Goal: Task Accomplishment & Management: Complete application form

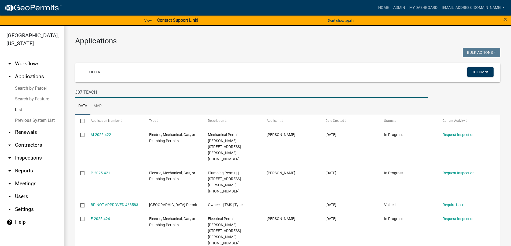
scroll to position [27, 0]
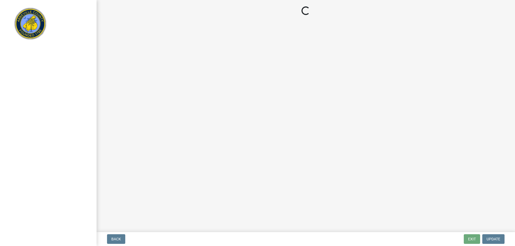
select select "896ec84b-7942-43b9-a78d-4f1554b7930c"
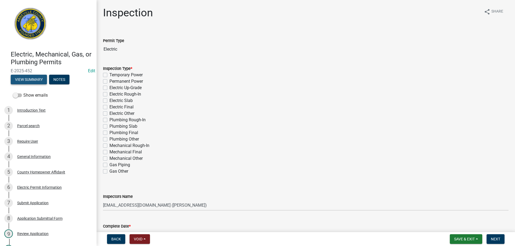
click at [29, 79] on button "View Summary" at bounding box center [29, 80] width 36 height 10
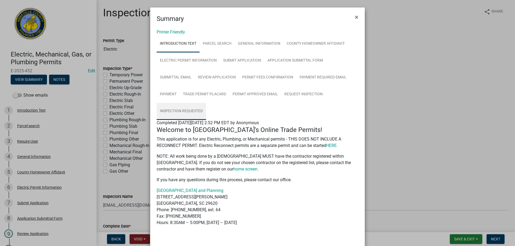
click at [184, 109] on link "Inspection Requested" at bounding box center [181, 111] width 49 height 17
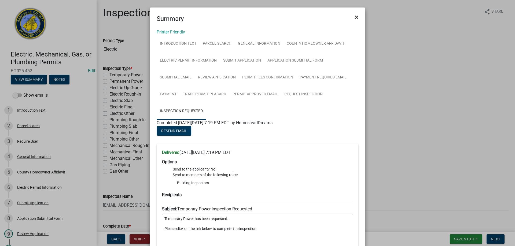
click at [355, 16] on span "×" at bounding box center [356, 17] width 3 height 8
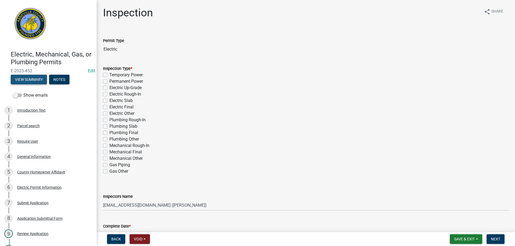
click at [34, 79] on button "View Summary" at bounding box center [29, 80] width 36 height 10
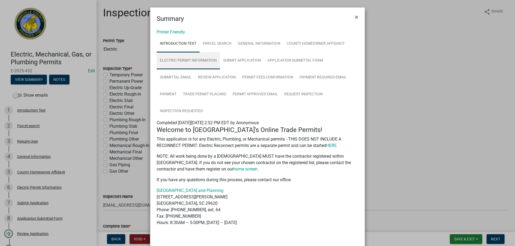
click at [198, 59] on link "Electric Permit Information" at bounding box center [188, 60] width 63 height 17
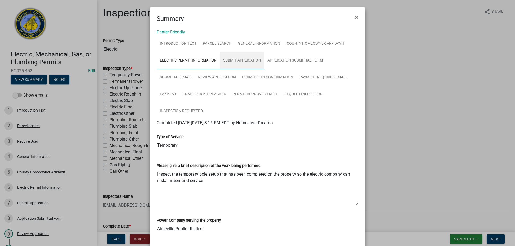
click at [234, 60] on link "Submit Application" at bounding box center [242, 60] width 44 height 17
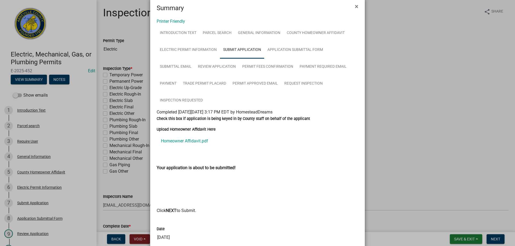
scroll to position [52, 0]
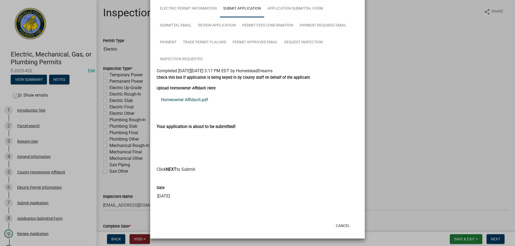
click at [187, 99] on link "Homeowner Affidavit.pdf" at bounding box center [258, 100] width 202 height 13
click at [282, 9] on link "Application Submittal Form" at bounding box center [295, 8] width 62 height 17
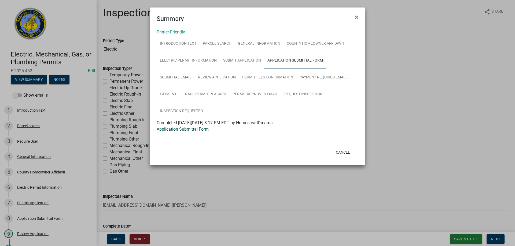
click at [192, 130] on link "Application Submittal Form" at bounding box center [183, 129] width 52 height 5
click at [212, 43] on link "Parcel search" at bounding box center [217, 43] width 35 height 17
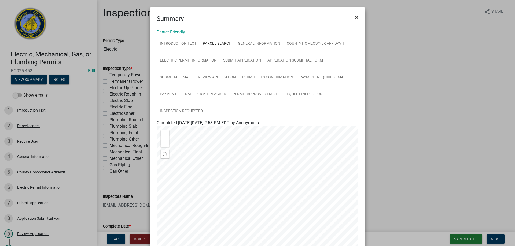
click at [355, 18] on span "×" at bounding box center [356, 17] width 3 height 8
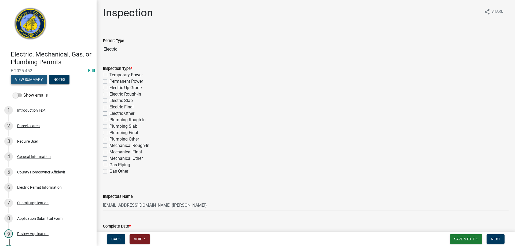
click at [40, 78] on button "View Summary" at bounding box center [29, 80] width 36 height 10
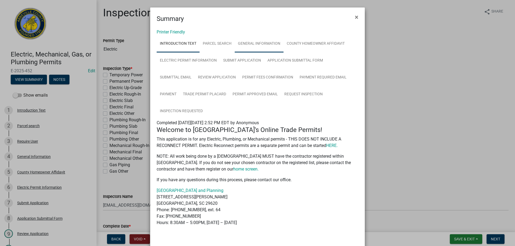
click at [258, 43] on link "General Information" at bounding box center [259, 43] width 49 height 17
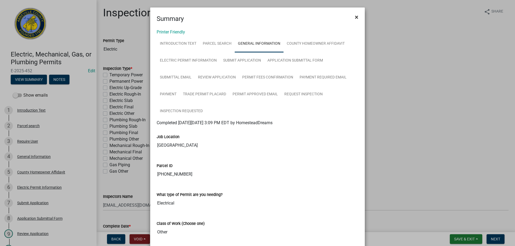
click at [355, 18] on span "×" at bounding box center [356, 17] width 3 height 8
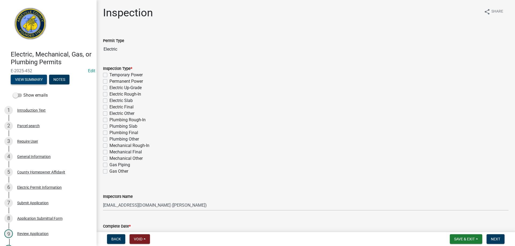
click at [39, 79] on button "View Summary" at bounding box center [29, 80] width 36 height 10
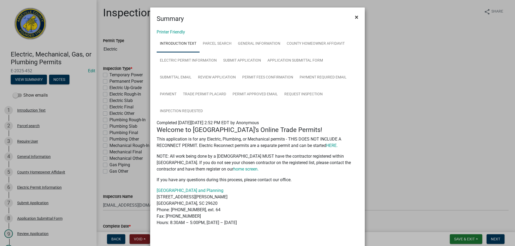
click at [355, 17] on span "×" at bounding box center [356, 17] width 3 height 8
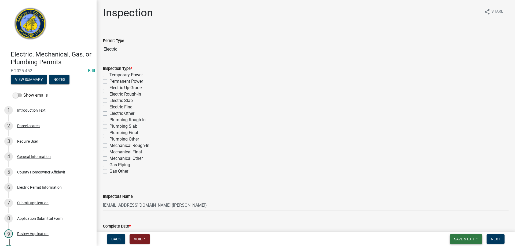
click at [469, 240] on span "Save & Exit" at bounding box center [464, 239] width 21 height 4
click at [462, 225] on button "Save & Exit" at bounding box center [460, 225] width 43 height 13
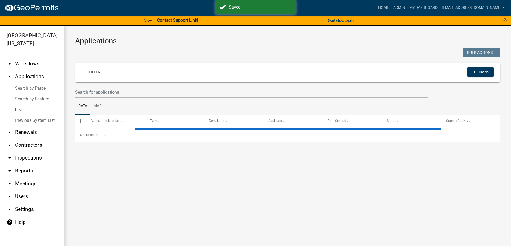
select select "3: 100"
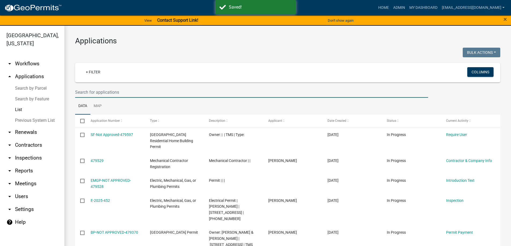
click at [130, 92] on input "text" at bounding box center [251, 92] width 353 height 11
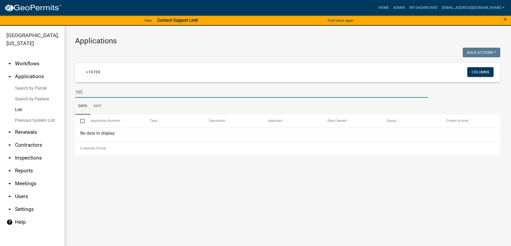
type input "10"
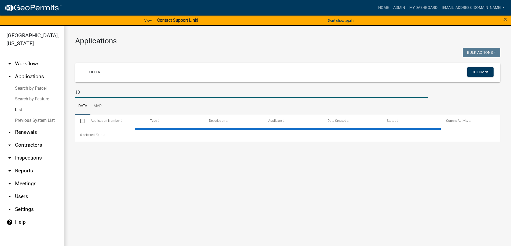
select select "3: 100"
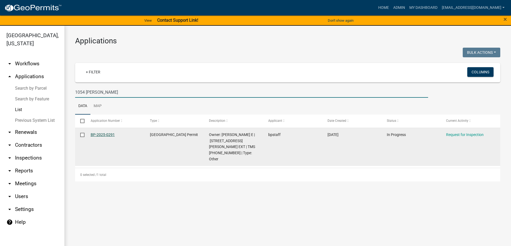
type input "1054 Haigler"
click at [99, 133] on link "BP-2025-0291" at bounding box center [103, 135] width 24 height 4
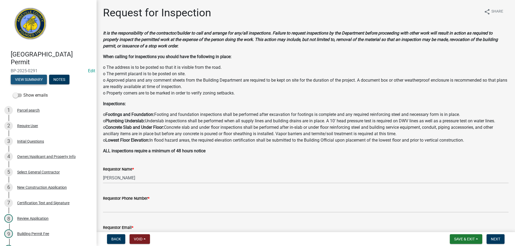
click at [33, 78] on button "View Summary" at bounding box center [29, 80] width 36 height 10
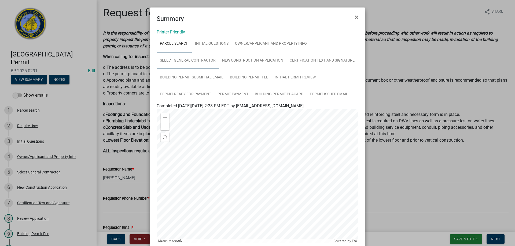
click at [189, 61] on link "Select General Contractor" at bounding box center [188, 60] width 62 height 17
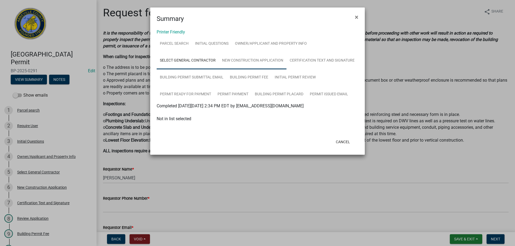
click at [252, 58] on link "New Construction Application" at bounding box center [253, 60] width 68 height 17
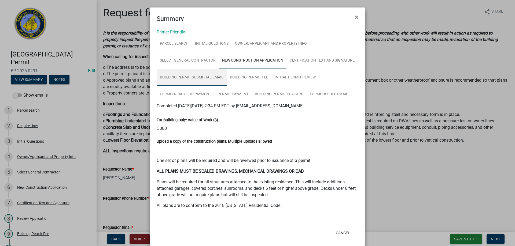
click at [201, 76] on link "Building Permit Submittal Email" at bounding box center [192, 77] width 70 height 17
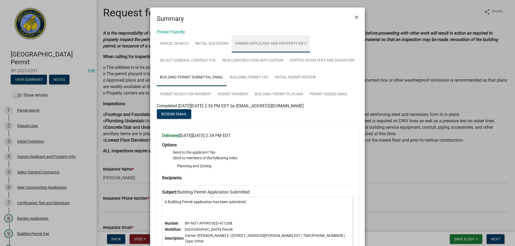
click at [257, 43] on link "Owner/Applicant and Property Info" at bounding box center [271, 43] width 78 height 17
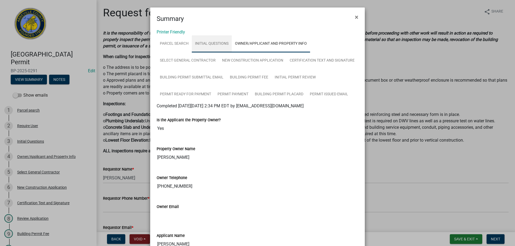
click at [213, 43] on link "Initial Questions" at bounding box center [212, 43] width 40 height 17
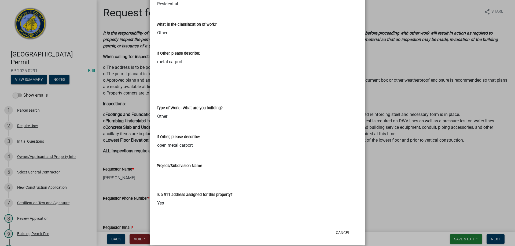
scroll to position [236, 0]
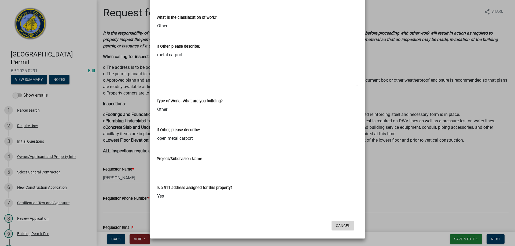
click at [345, 224] on button "Cancel" at bounding box center [343, 226] width 23 height 10
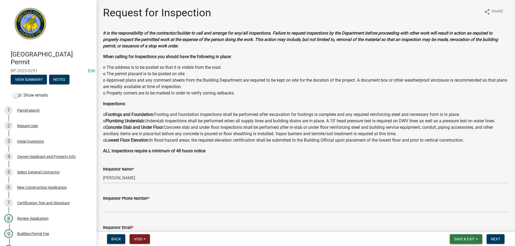
click at [466, 240] on span "Save & Exit" at bounding box center [464, 239] width 21 height 4
click at [463, 225] on button "Save & Exit" at bounding box center [460, 225] width 43 height 13
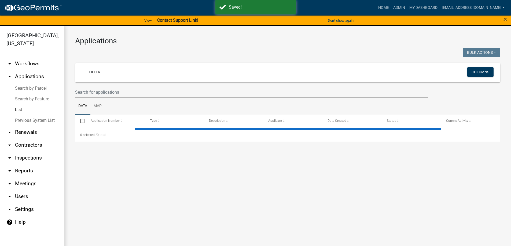
select select "3: 100"
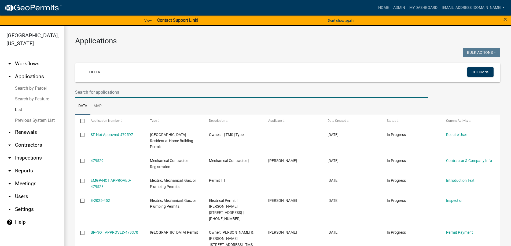
click at [79, 91] on input "text" at bounding box center [251, 92] width 353 height 11
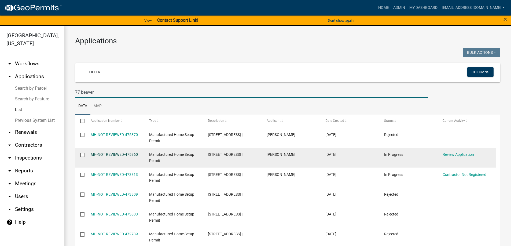
type input "77 beaver"
click at [106, 154] on link "MH-NOT REVIEWED-475360" at bounding box center [114, 155] width 47 height 4
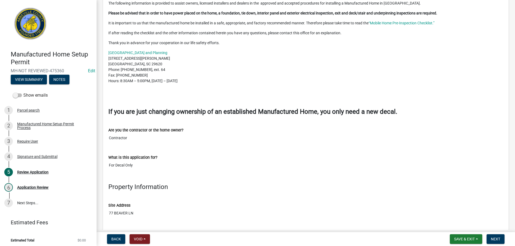
scroll to position [295, 0]
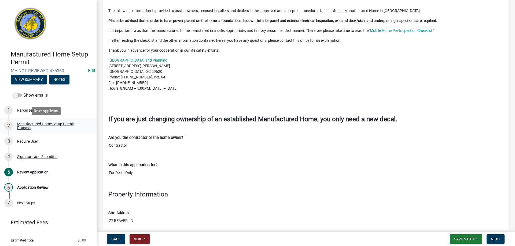
click at [22, 124] on div "Manufactured Home Setup Permit Process" at bounding box center [52, 126] width 71 height 8
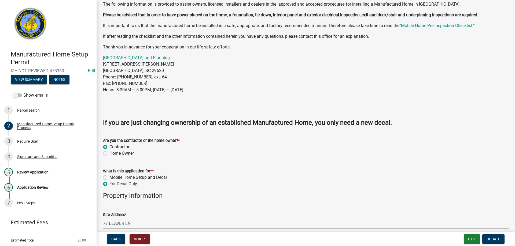
scroll to position [107, 0]
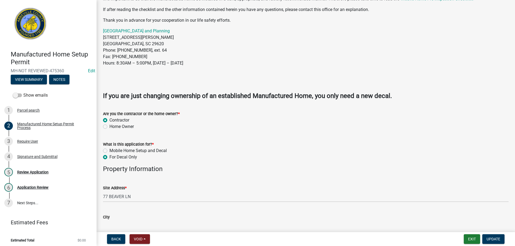
click at [109, 150] on label "Mobile Home Setup and Decal" at bounding box center [137, 151] width 57 height 6
click at [109, 150] on input "Mobile Home Setup and Decal" at bounding box center [110, 149] width 3 height 3
radio input "true"
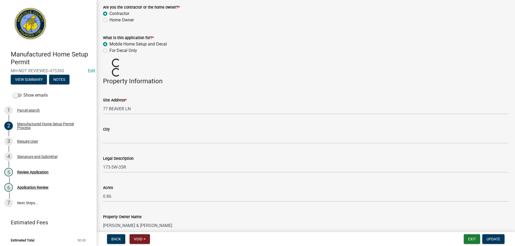
scroll to position [215, 0]
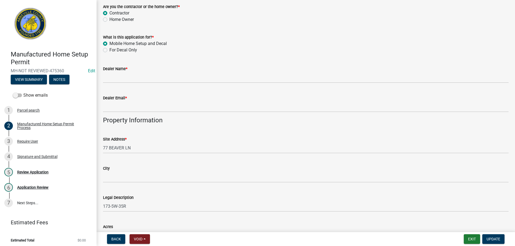
click at [117, 141] on label "Site Address *" at bounding box center [115, 140] width 24 height 4
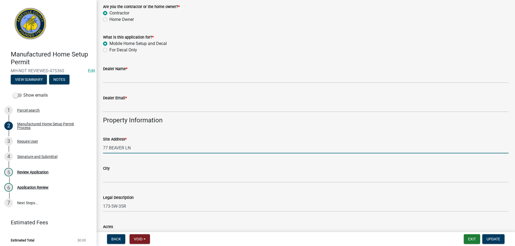
click at [117, 143] on input "77 BEAVER LN" at bounding box center [306, 148] width 406 height 11
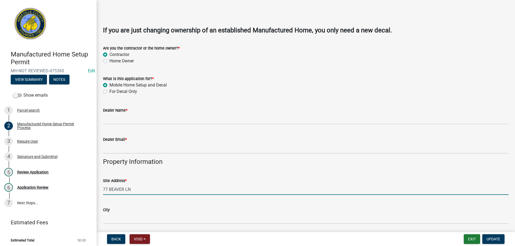
scroll to position [161, 0]
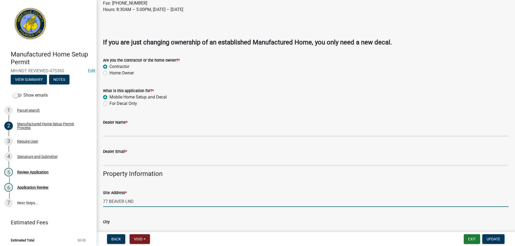
type input "77 BEAVER LN"
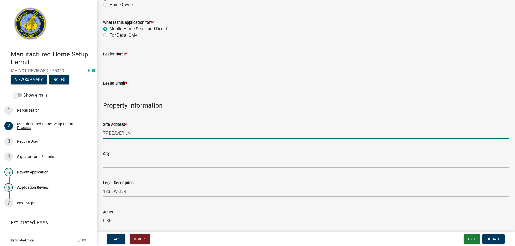
scroll to position [268, 0]
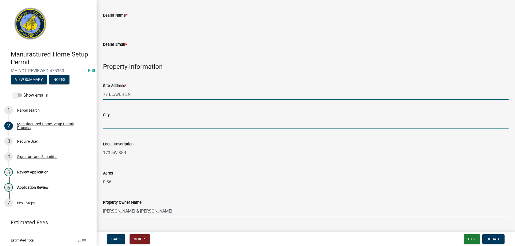
click at [120, 123] on input "City" at bounding box center [306, 123] width 406 height 11
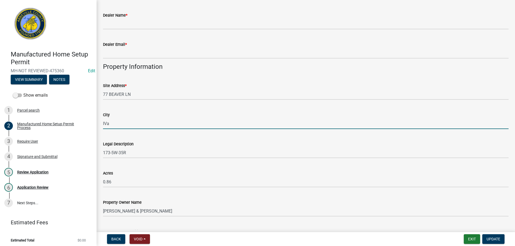
type input "Iva"
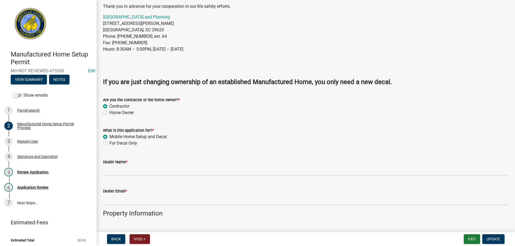
scroll to position [134, 0]
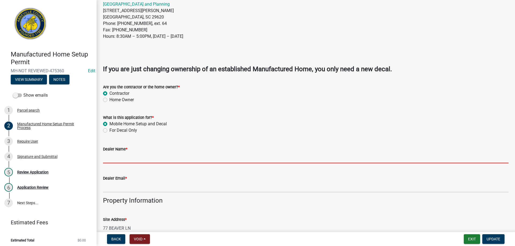
click at [133, 160] on input "Dealer Name *" at bounding box center [306, 158] width 406 height 11
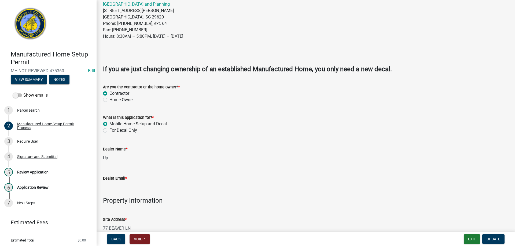
type input "U"
type input "Upstate Mobile Home Transport LLC"
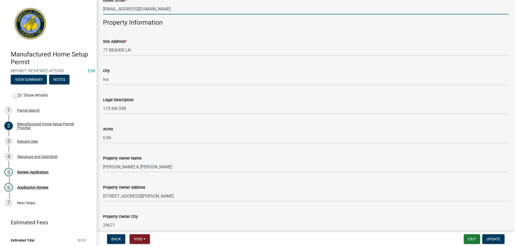
scroll to position [343, 0]
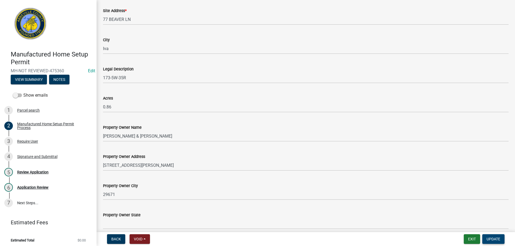
type input "upstatemobiletransportllc@gmail.com"
click at [492, 239] on span "Update" at bounding box center [494, 239] width 14 height 4
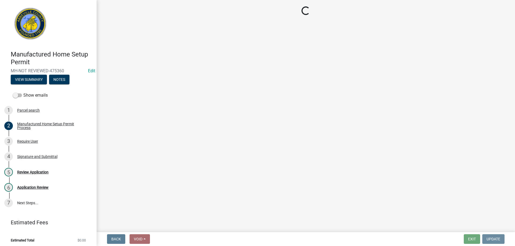
scroll to position [0, 0]
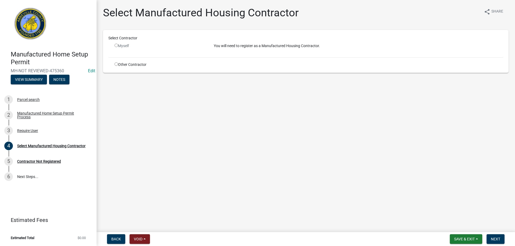
click at [115, 65] on input "radio" at bounding box center [116, 63] width 3 height 3
radio input "true"
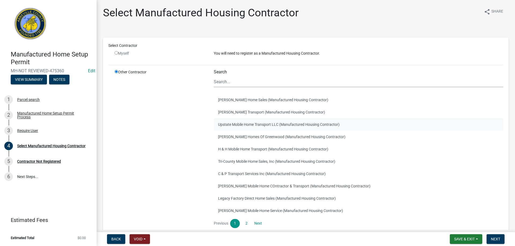
click at [265, 126] on button "Upstate Mobile Home Transport LLC (Manufactured Housing Contractor)" at bounding box center [358, 125] width 289 height 12
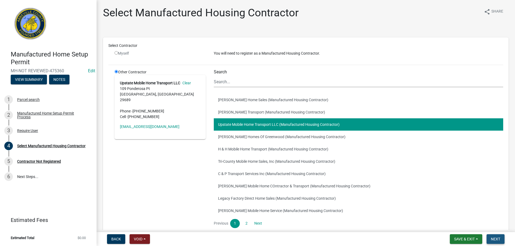
click at [500, 239] on button "Next" at bounding box center [496, 240] width 18 height 10
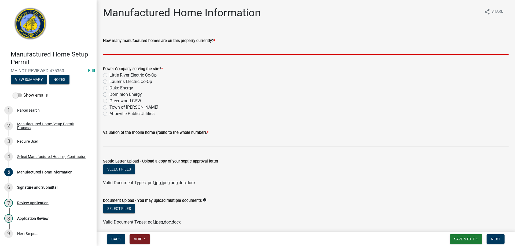
click at [141, 51] on input "How many manufactured homes are on this property currently? *" at bounding box center [306, 49] width 406 height 11
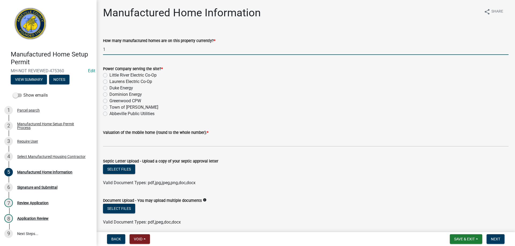
type input "1"
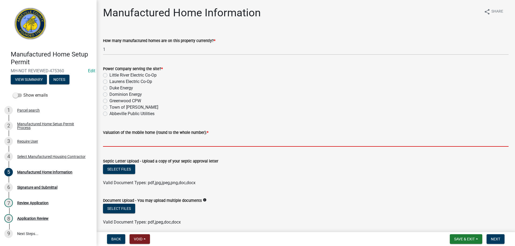
click at [133, 147] on input "text" at bounding box center [306, 141] width 406 height 11
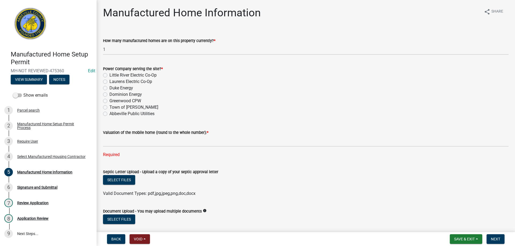
click at [109, 113] on label "Abbeville Public Utilities" at bounding box center [131, 114] width 45 height 6
click at [109, 113] on input "Abbeville Public Utilities" at bounding box center [110, 112] width 3 height 3
radio input "true"
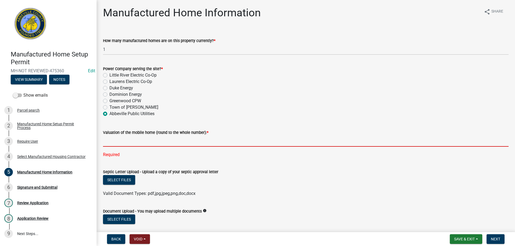
click at [115, 139] on input "text" at bounding box center [306, 141] width 406 height 11
click at [160, 139] on input "text" at bounding box center [306, 141] width 406 height 11
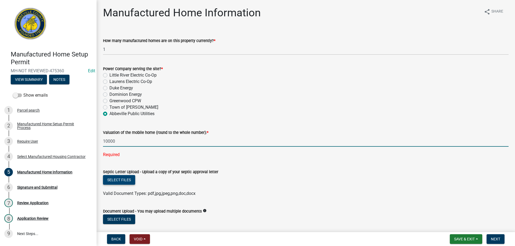
type input "10000"
click at [127, 182] on wm-upload "Select files Valid Document Types: pdf,jpg,jpeg,png,doc,docx" at bounding box center [306, 186] width 406 height 22
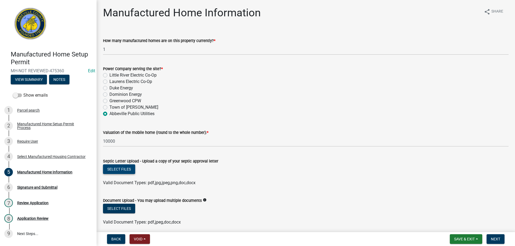
click at [126, 173] on button "Select files" at bounding box center [119, 170] width 32 height 10
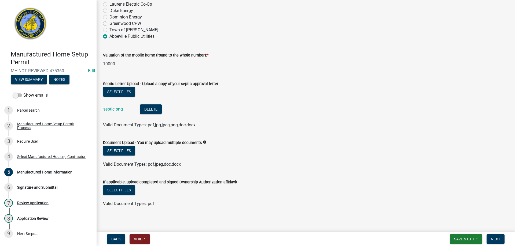
scroll to position [80, 0]
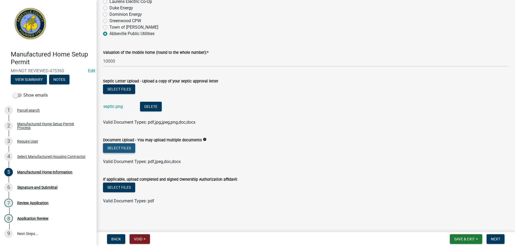
click at [116, 148] on button "Select files" at bounding box center [119, 148] width 32 height 10
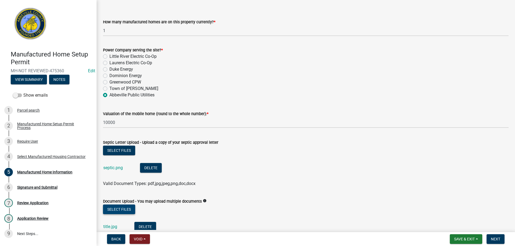
scroll to position [27, 0]
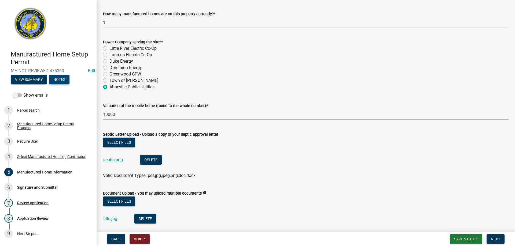
click at [59, 80] on button "Notes" at bounding box center [59, 80] width 20 height 10
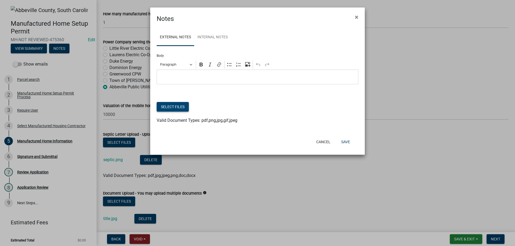
click at [175, 108] on button "Select files" at bounding box center [173, 107] width 32 height 10
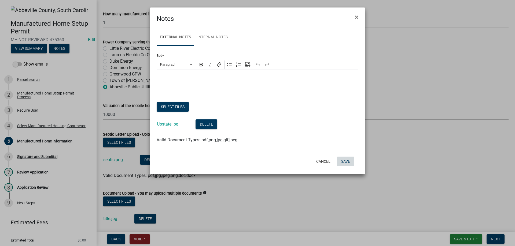
click at [347, 161] on button "Save" at bounding box center [345, 162] width 17 height 10
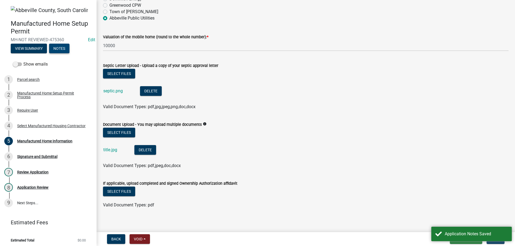
scroll to position [100, 0]
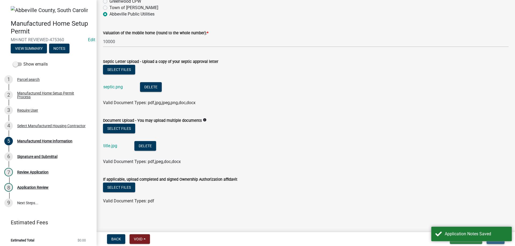
click at [499, 243] on button "Next" at bounding box center [496, 240] width 18 height 10
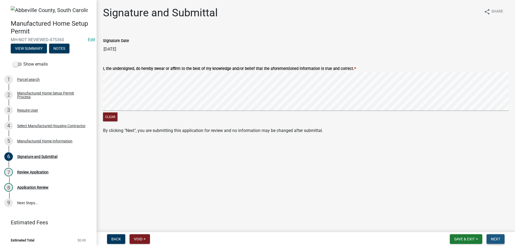
click at [494, 239] on span "Next" at bounding box center [495, 239] width 9 height 4
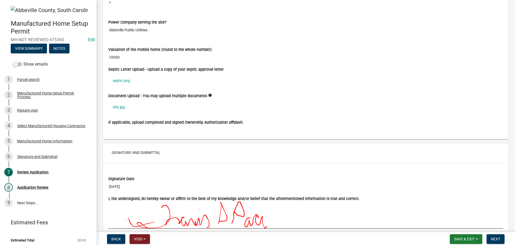
scroll to position [906, 0]
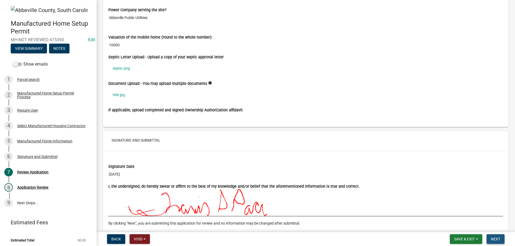
click at [499, 240] on span "Next" at bounding box center [495, 239] width 9 height 4
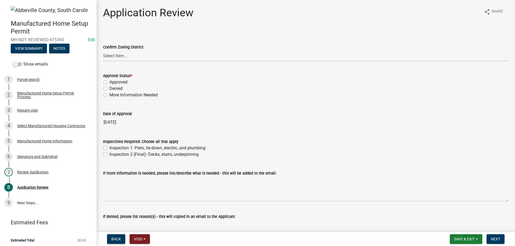
click at [109, 82] on label "Approved" at bounding box center [118, 82] width 18 height 6
click at [109, 82] on input "Approved" at bounding box center [110, 80] width 3 height 3
radio input "true"
click at [109, 150] on label "Inspection 1: Piers, tie-down, electric, and plumbing" at bounding box center [157, 148] width 96 height 6
click at [109, 149] on input "Inspection 1: Piers, tie-down, electric, and plumbing" at bounding box center [110, 146] width 3 height 3
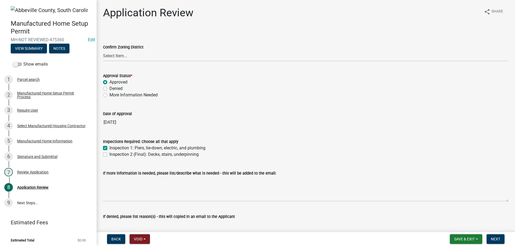
checkbox input "true"
click at [109, 155] on label "Inspection 2 (Final): Decks, stairs, underpinning" at bounding box center [153, 155] width 89 height 6
click at [109, 155] on input "Inspection 2 (Final): Decks, stairs, underpinning" at bounding box center [110, 153] width 3 height 3
checkbox input "true"
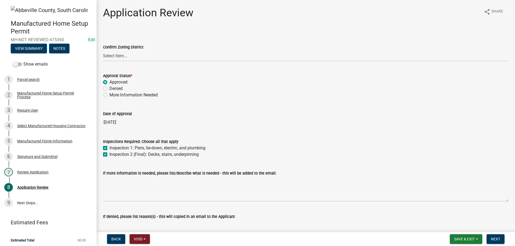
checkbox input "true"
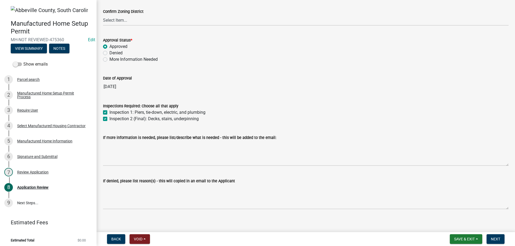
scroll to position [40, 0]
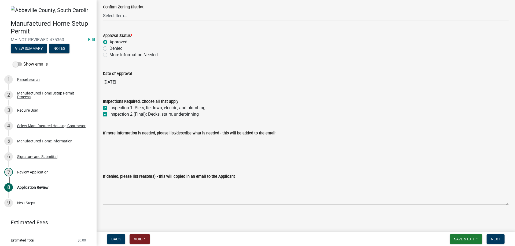
click at [506, 244] on form "Save & Exit Save Save & Exit Next" at bounding box center [477, 240] width 59 height 10
click at [499, 241] on span "Next" at bounding box center [495, 239] width 9 height 4
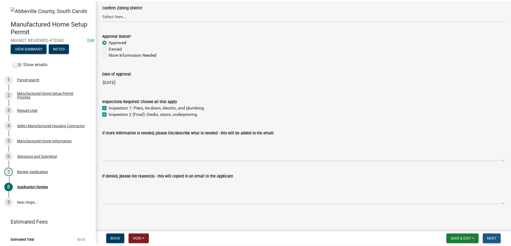
scroll to position [0, 0]
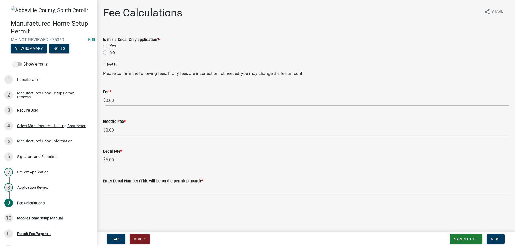
click at [109, 53] on label "No" at bounding box center [111, 52] width 5 height 6
click at [109, 53] on input "No" at bounding box center [110, 50] width 3 height 3
radio input "true"
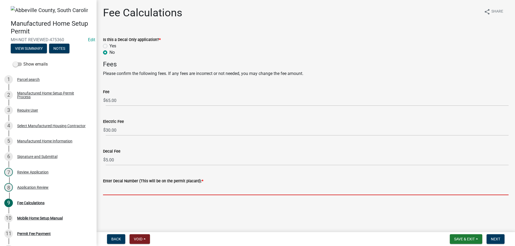
click at [143, 191] on input "Enter Decal Number (This will be on the permit placard): *" at bounding box center [306, 190] width 406 height 11
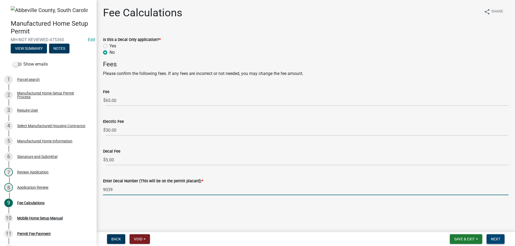
type input "9039"
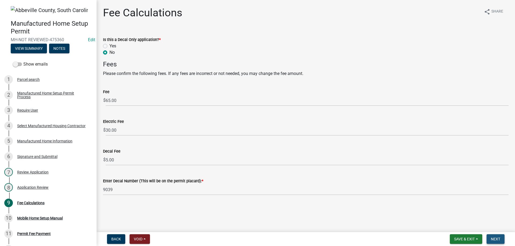
click at [496, 241] on span "Next" at bounding box center [495, 239] width 9 height 4
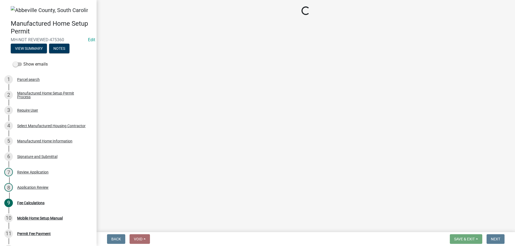
select select "3: 3"
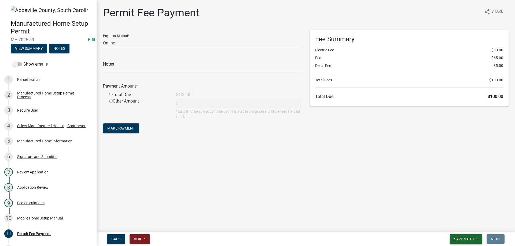
click at [457, 239] on span "Save & Exit" at bounding box center [464, 239] width 21 height 4
click at [461, 226] on button "Save & Exit" at bounding box center [460, 225] width 43 height 13
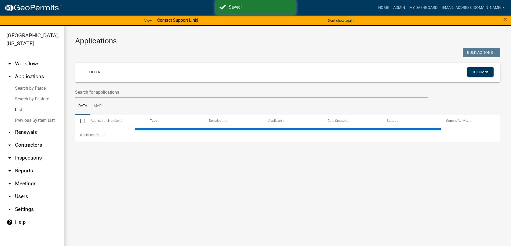
select select "3: 100"
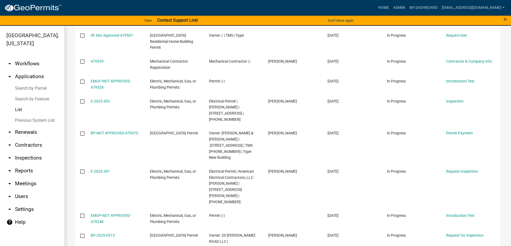
scroll to position [107, 0]
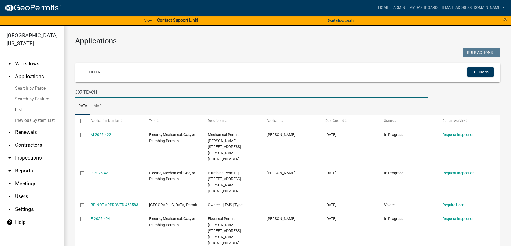
drag, startPoint x: 103, startPoint y: 91, endPoint x: 56, endPoint y: 88, distance: 47.5
click at [56, 88] on div "[GEOGRAPHIC_DATA], [US_STATE] arrow_drop_down Workflows List arrow_drop_up Appl…" at bounding box center [255, 139] width 511 height 227
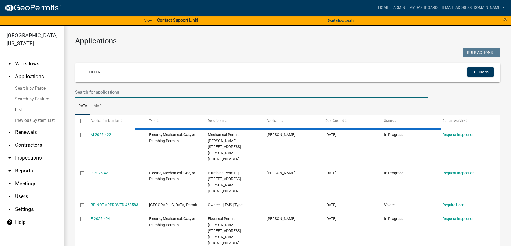
select select "3: 100"
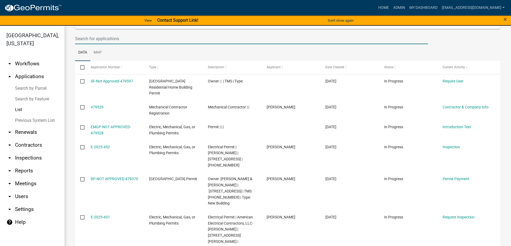
scroll to position [80, 0]
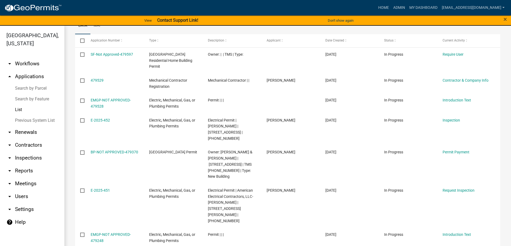
click at [27, 172] on link "arrow_drop_down Reports" at bounding box center [32, 171] width 64 height 13
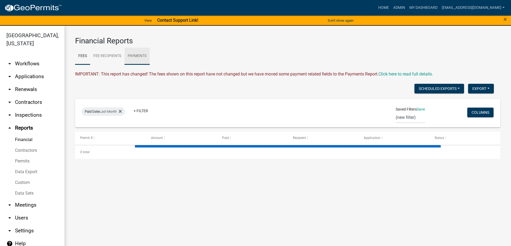
click at [140, 56] on link "Payments" at bounding box center [136, 56] width 25 height 17
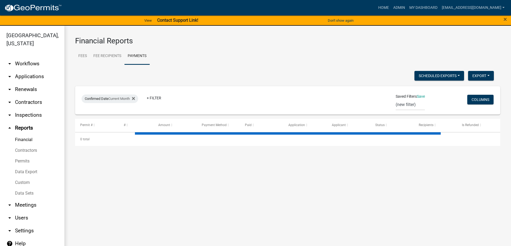
select select "3: 100"
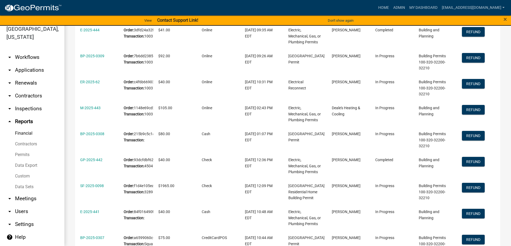
scroll to position [563, 0]
click at [15, 98] on link "arrow_drop_down Contractors" at bounding box center [32, 96] width 64 height 13
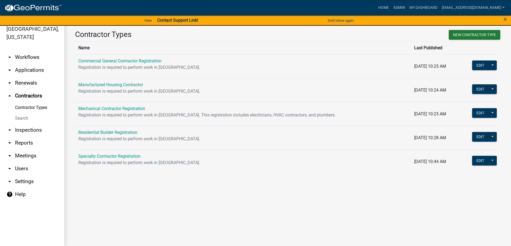
click at [23, 73] on link "arrow_drop_down Applications" at bounding box center [32, 70] width 64 height 13
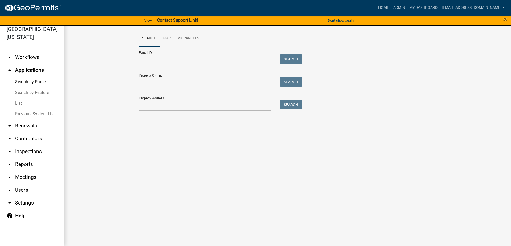
click at [16, 102] on link "List" at bounding box center [32, 103] width 64 height 11
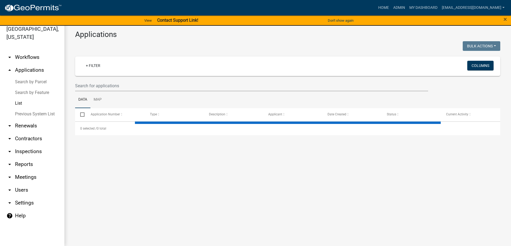
select select "3: 100"
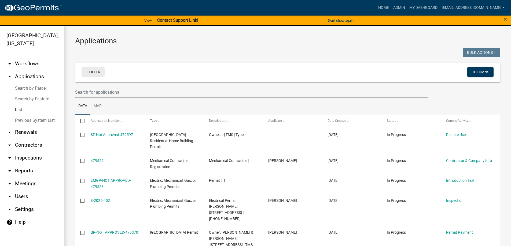
click at [86, 73] on link "+ Filter" at bounding box center [93, 72] width 23 height 10
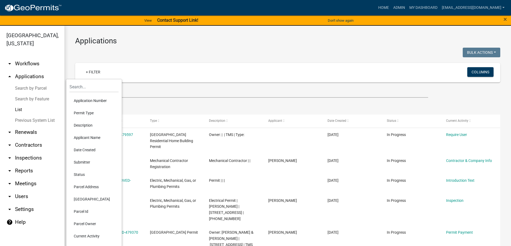
click at [87, 115] on li "Permit Type" at bounding box center [93, 113] width 49 height 12
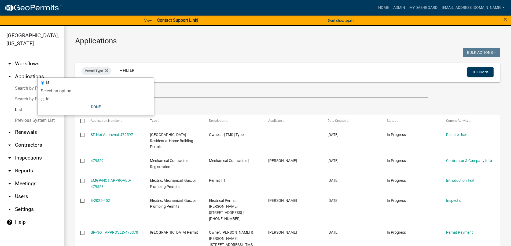
click at [72, 94] on select "Select an option Abbeville County Building Permit Abbeville County Residential …" at bounding box center [96, 91] width 110 height 11
select select "3802f7aa-e475-42cf-9d36-345c773ec921"
click at [68, 86] on select "Select an option Abbeville County Building Permit Abbeville County Residential …" at bounding box center [96, 91] width 110 height 11
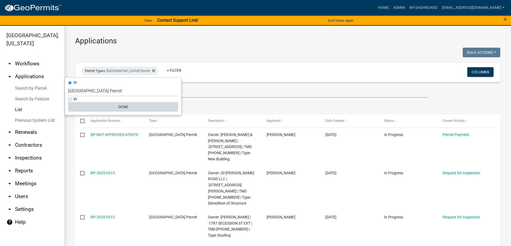
click at [128, 108] on button "Done" at bounding box center [123, 107] width 110 height 10
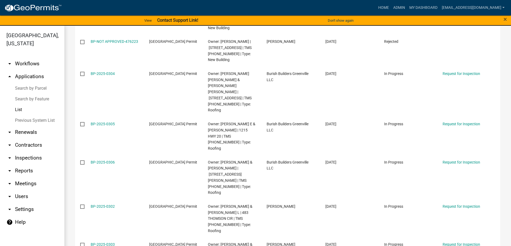
scroll to position [375, 0]
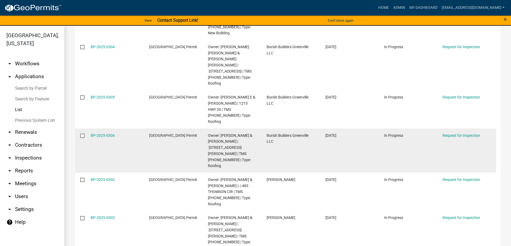
drag, startPoint x: 226, startPoint y: 130, endPoint x: 310, endPoint y: 108, distance: 86.3
click at [310, 129] on datatable-body-cell "Burish Builders Greenville LLC" at bounding box center [291, 151] width 59 height 44
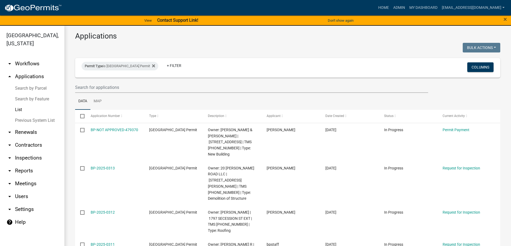
scroll to position [0, 0]
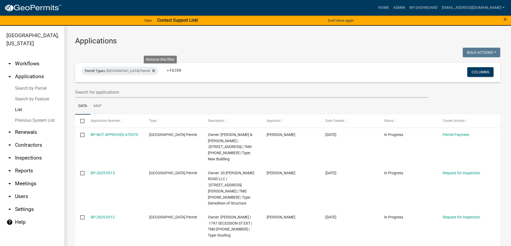
click at [155, 72] on icon at bounding box center [153, 70] width 3 height 3
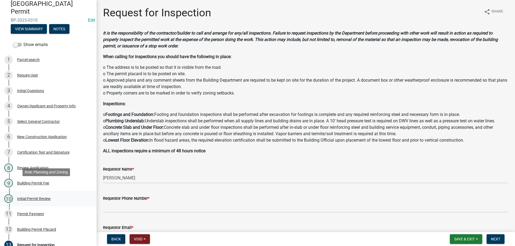
scroll to position [54, 0]
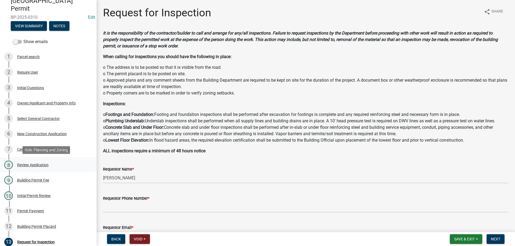
click at [30, 169] on div "8 Review Application" at bounding box center [46, 165] width 84 height 9
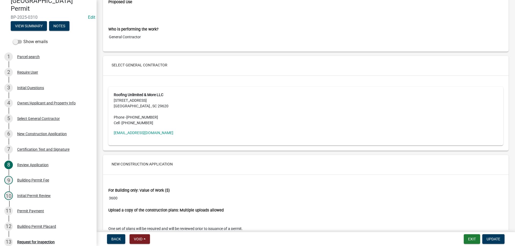
scroll to position [885, 0]
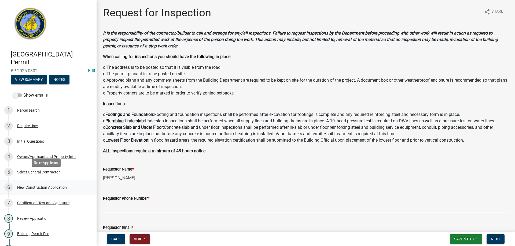
scroll to position [27, 0]
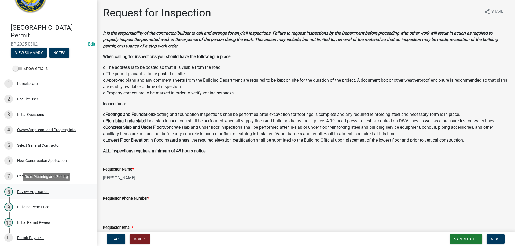
click at [31, 191] on div "Review Application" at bounding box center [32, 192] width 31 height 4
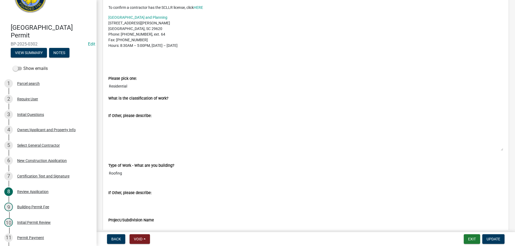
scroll to position [107, 0]
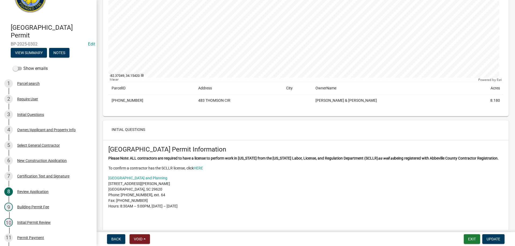
click at [286, 53] on div at bounding box center [305, 15] width 395 height 134
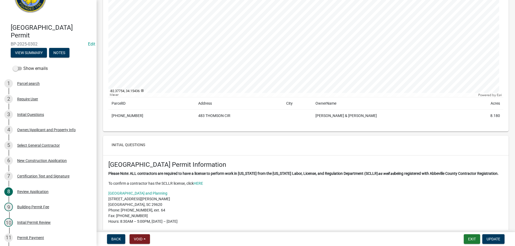
scroll to position [80, 0]
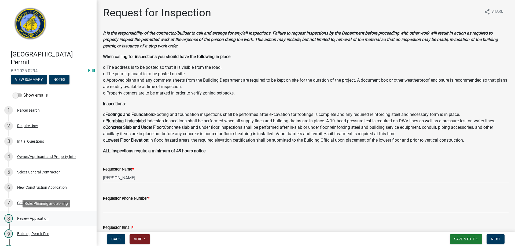
click at [28, 217] on div "Review Application" at bounding box center [32, 219] width 31 height 4
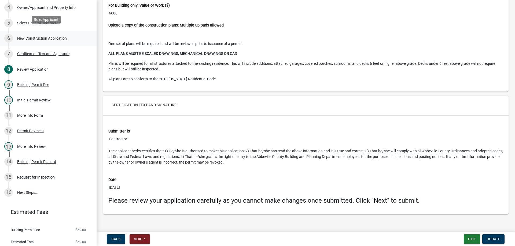
scroll to position [153, 0]
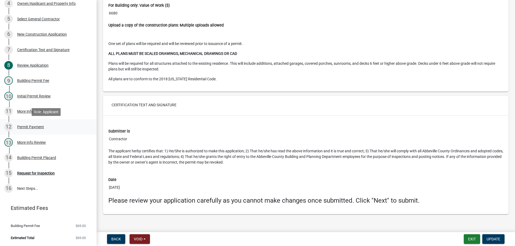
click at [25, 122] on link "12 Permit Payment" at bounding box center [48, 127] width 97 height 16
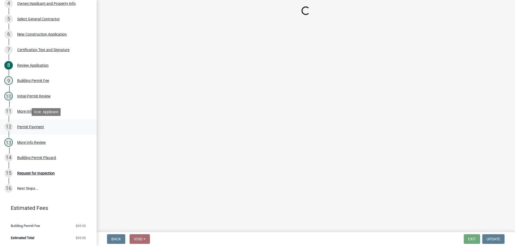
scroll to position [0, 0]
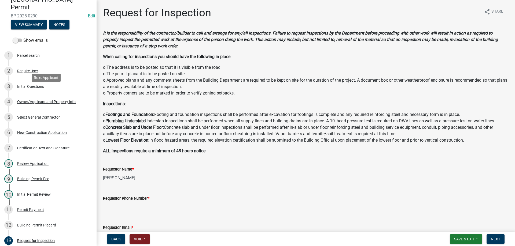
scroll to position [80, 0]
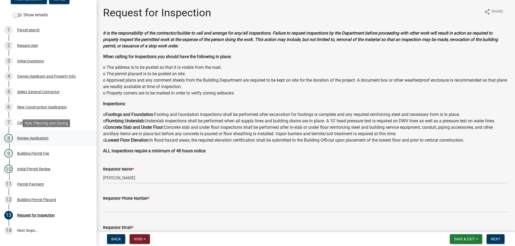
click at [25, 139] on div "Review Application" at bounding box center [32, 139] width 31 height 4
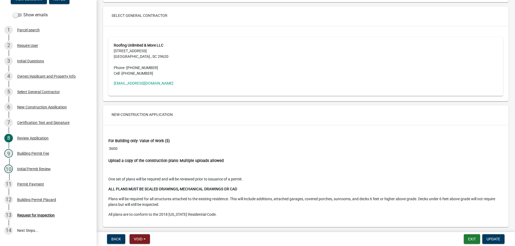
scroll to position [939, 0]
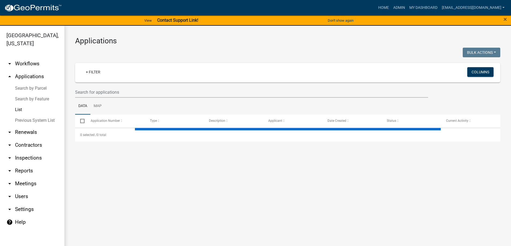
select select "3: 100"
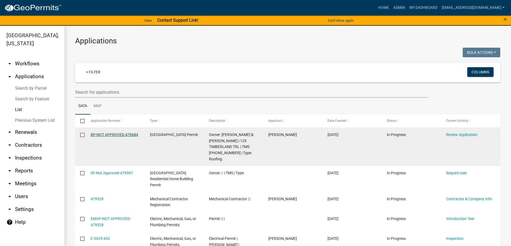
click at [111, 134] on link "BP-NOT APPROVED-479684" at bounding box center [114, 135] width 47 height 4
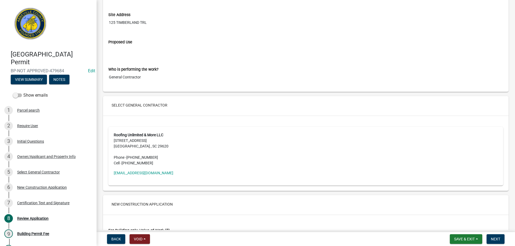
scroll to position [912, 0]
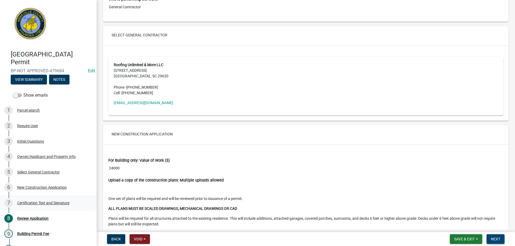
click at [500, 238] on span "Next" at bounding box center [495, 239] width 9 height 4
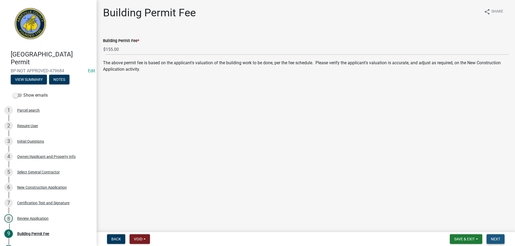
click at [492, 235] on button "Next" at bounding box center [496, 240] width 18 height 10
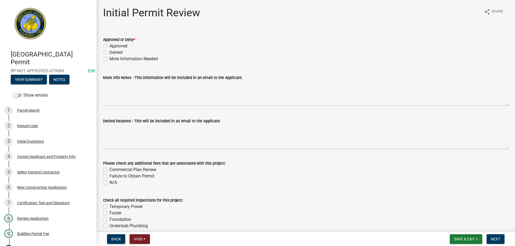
click at [109, 45] on label "Approved" at bounding box center [118, 46] width 18 height 6
click at [109, 45] on input "Approved" at bounding box center [110, 44] width 3 height 3
radio input "true"
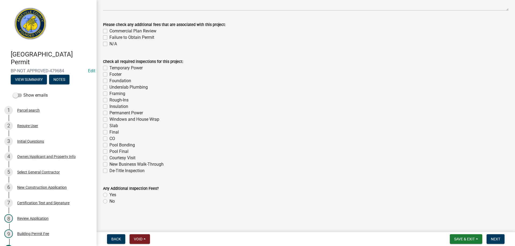
scroll to position [139, 0]
click at [496, 238] on span "Next" at bounding box center [495, 239] width 9 height 4
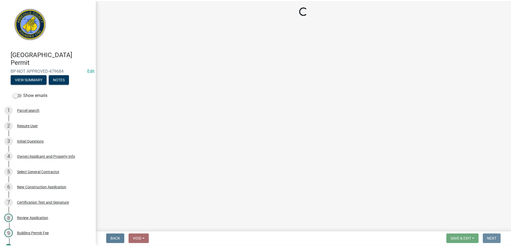
scroll to position [0, 0]
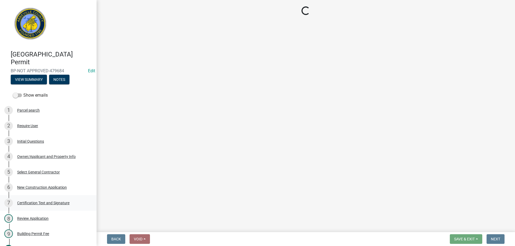
select select "3: 3"
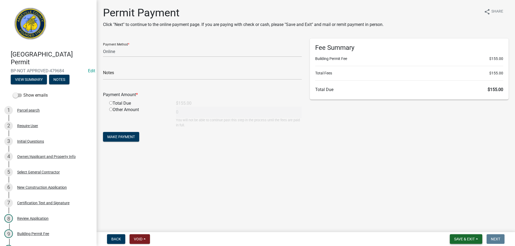
click at [467, 242] on button "Save & Exit" at bounding box center [466, 240] width 32 height 10
click at [465, 227] on button "Save & Exit" at bounding box center [460, 225] width 43 height 13
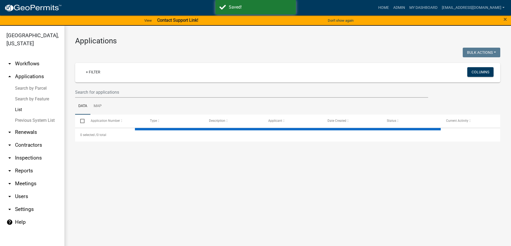
select select "3: 100"
